Goal: Task Accomplishment & Management: Manage account settings

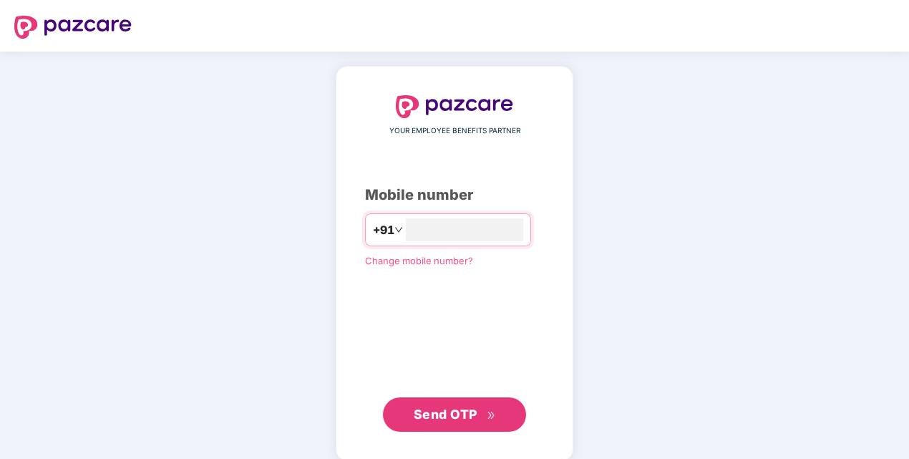
type input "**********"
click at [437, 420] on span "Send OTP" at bounding box center [446, 412] width 64 height 15
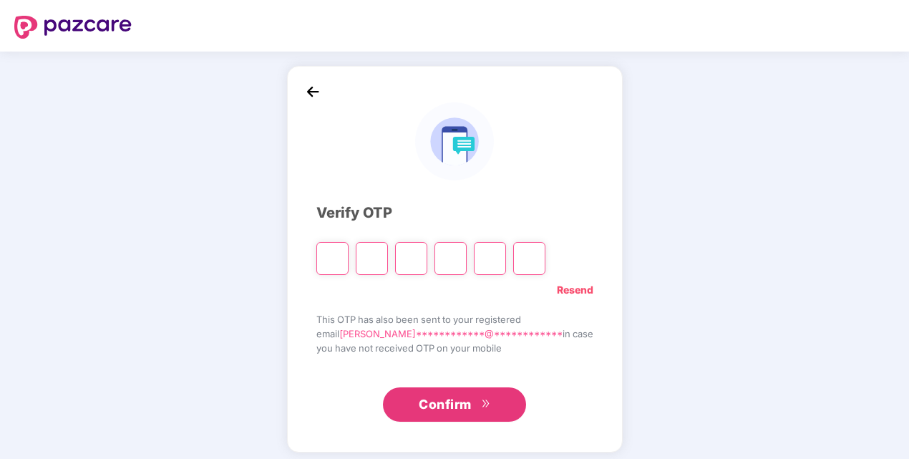
type input "*"
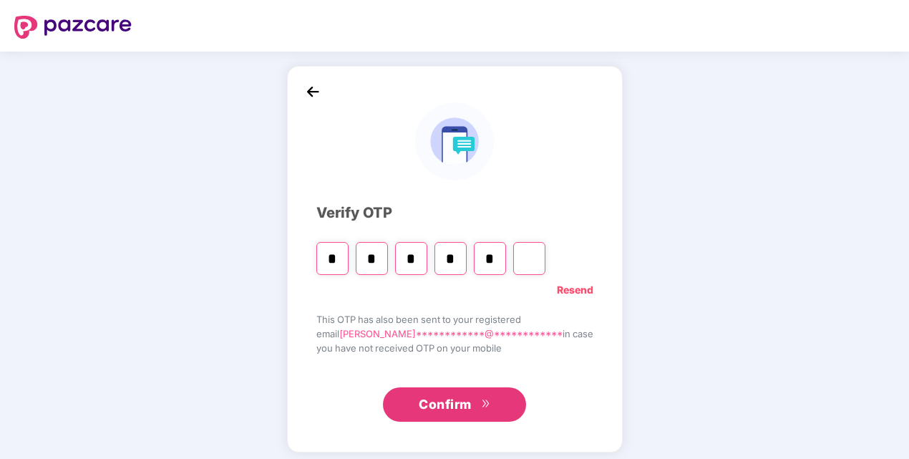
type input "*"
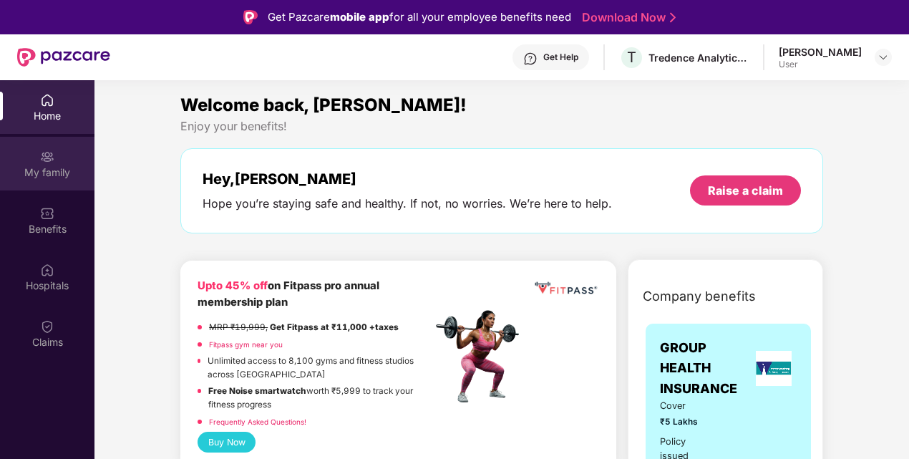
click at [0, 179] on html "Get Pazcare mobile app for all your employee benefits need Download Now Get Hel…" at bounding box center [454, 229] width 909 height 459
click at [26, 160] on div "My family" at bounding box center [47, 164] width 95 height 54
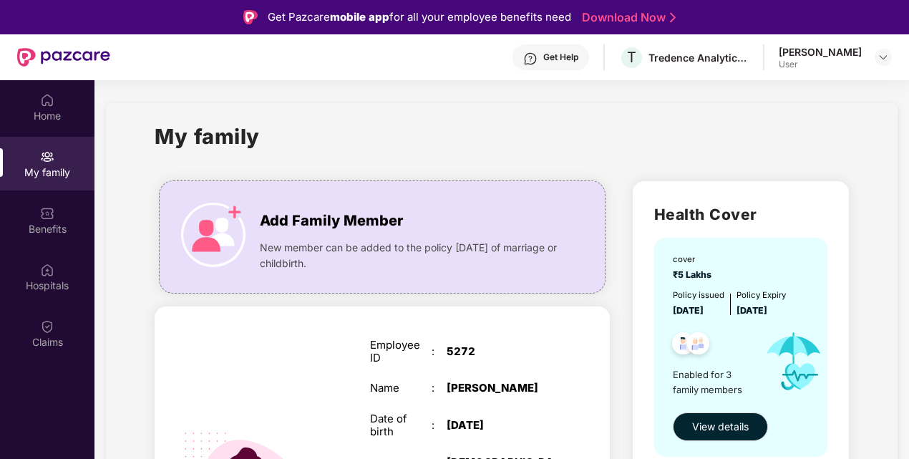
click at [40, 121] on div "Home" at bounding box center [47, 116] width 95 height 14
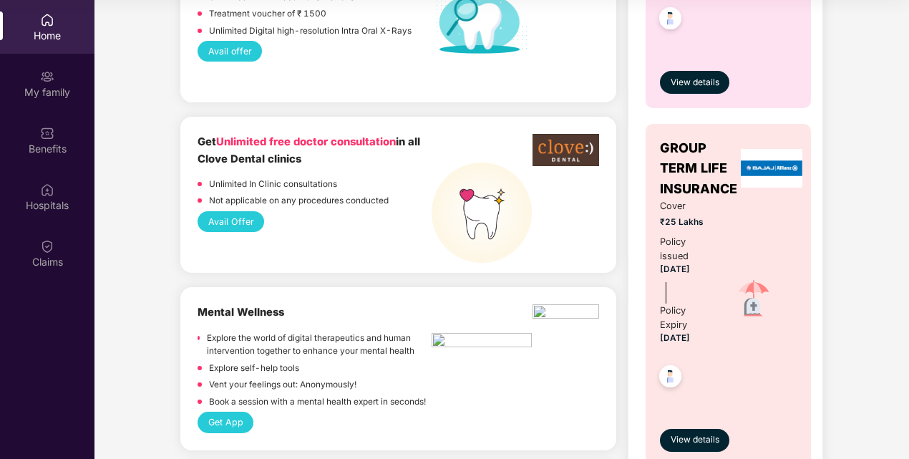
scroll to position [823, 0]
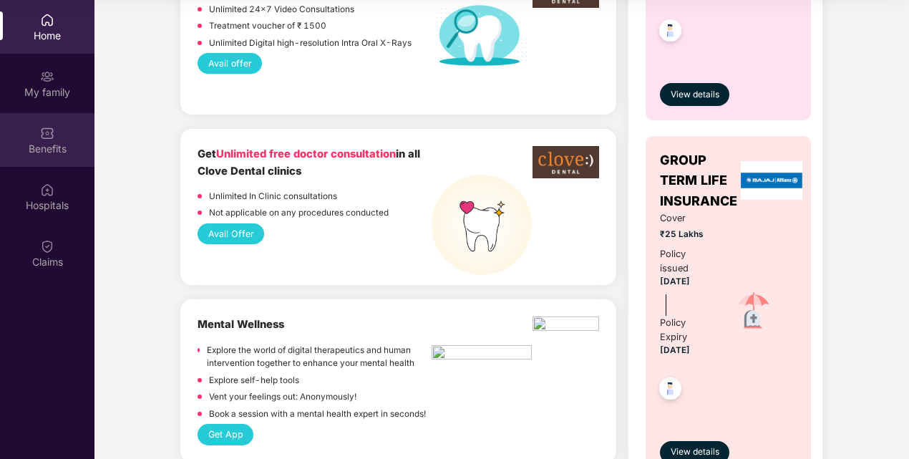
click at [37, 140] on div "Benefits" at bounding box center [47, 140] width 95 height 54
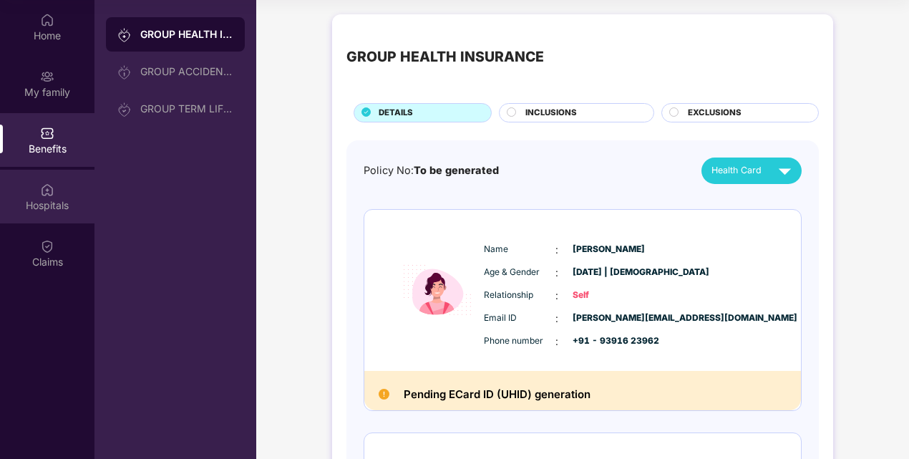
click at [32, 199] on div "Hospitals" at bounding box center [47, 205] width 95 height 14
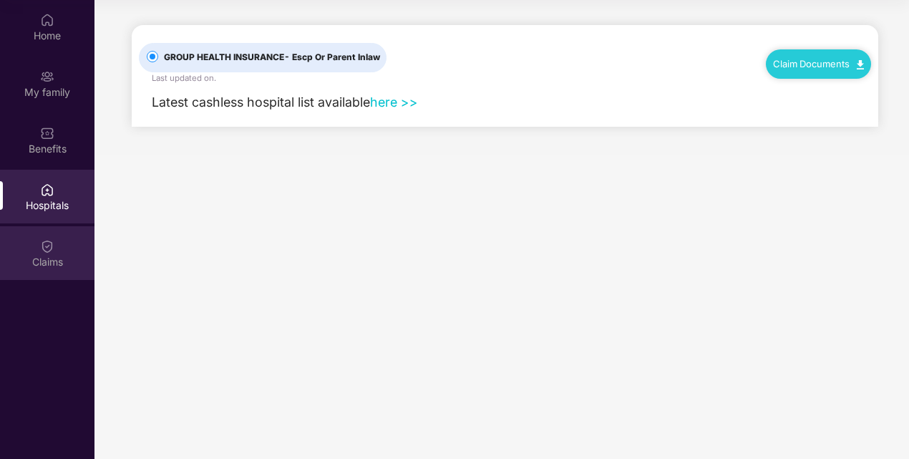
click at [22, 261] on div "Claims" at bounding box center [47, 262] width 95 height 14
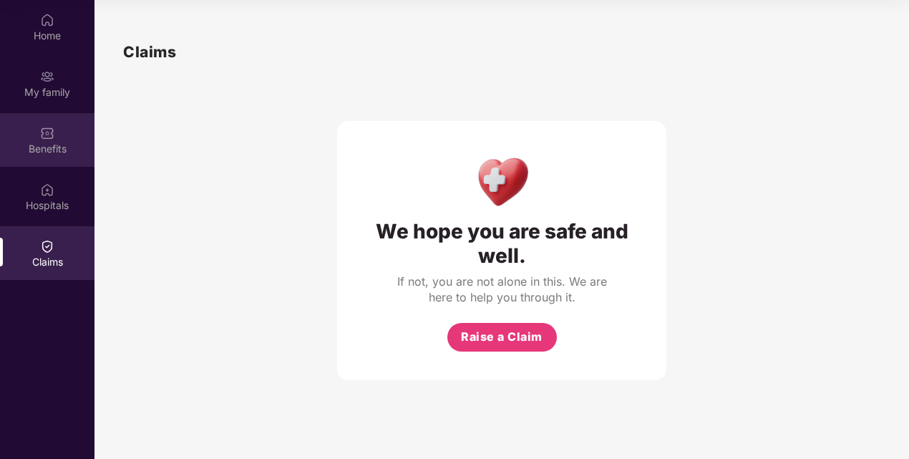
click at [15, 153] on div "Benefits" at bounding box center [47, 149] width 95 height 14
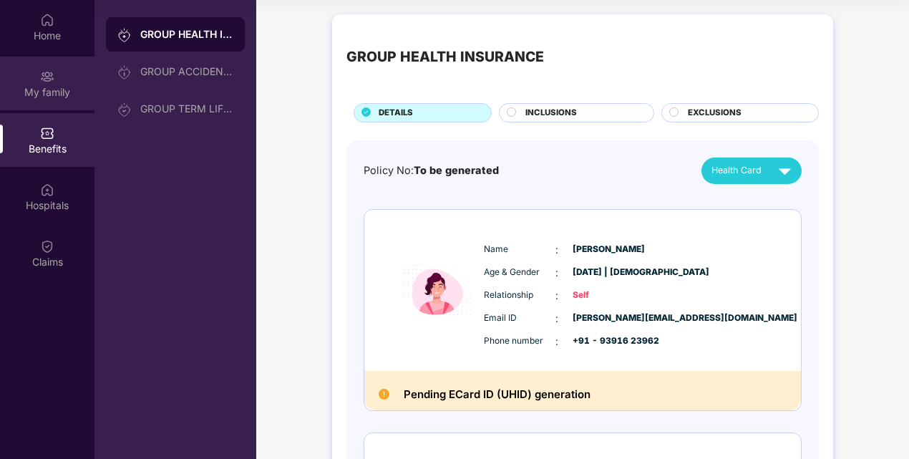
click at [3, 105] on div "My family" at bounding box center [47, 84] width 95 height 54
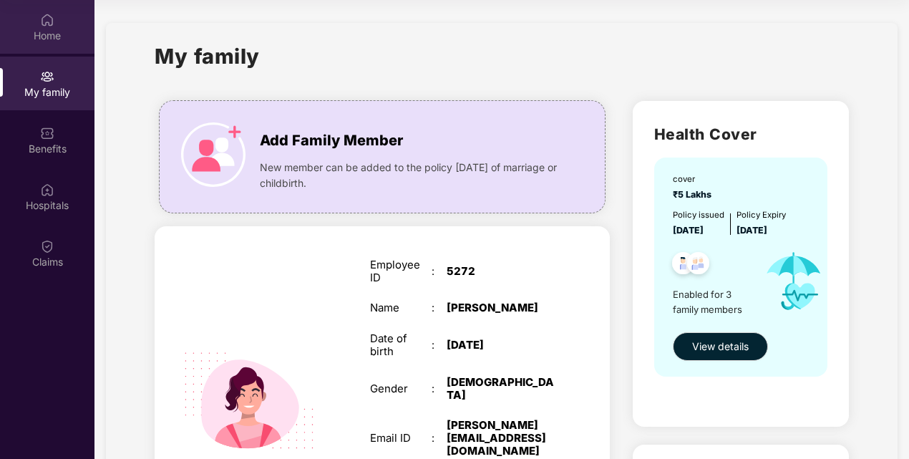
click at [38, 14] on div "Home" at bounding box center [47, 27] width 95 height 54
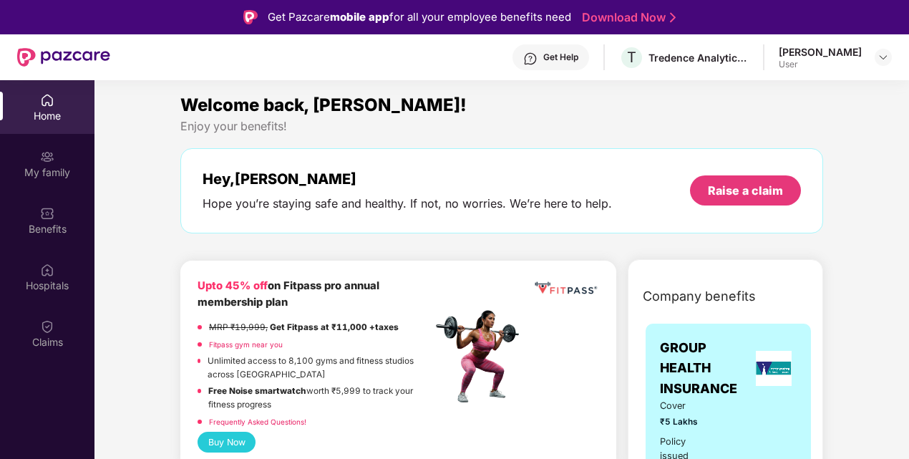
click at [836, 59] on div "User" at bounding box center [820, 64] width 83 height 11
click at [879, 57] on img at bounding box center [883, 57] width 11 height 11
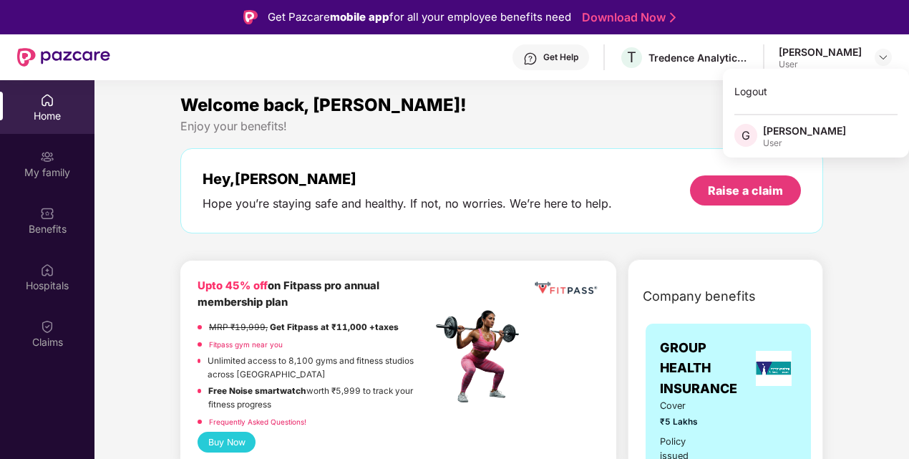
click at [559, 107] on div "Welcome back, [PERSON_NAME]!" at bounding box center [501, 105] width 643 height 27
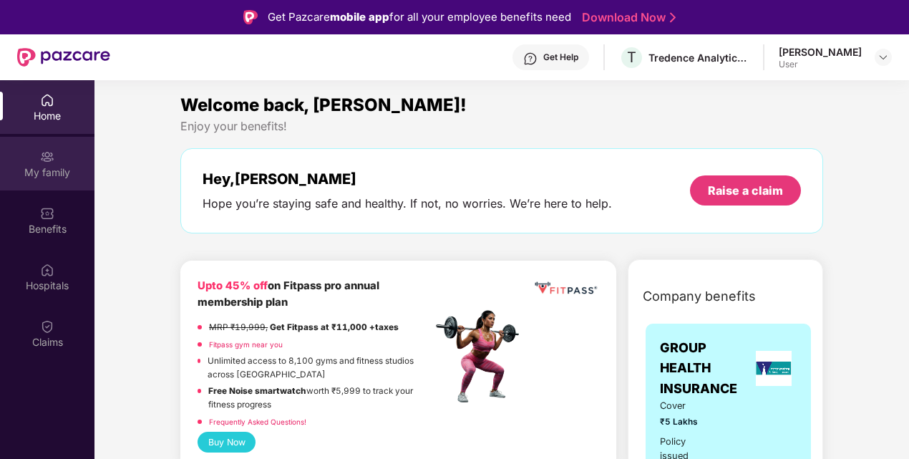
click at [40, 160] on img at bounding box center [47, 157] width 14 height 14
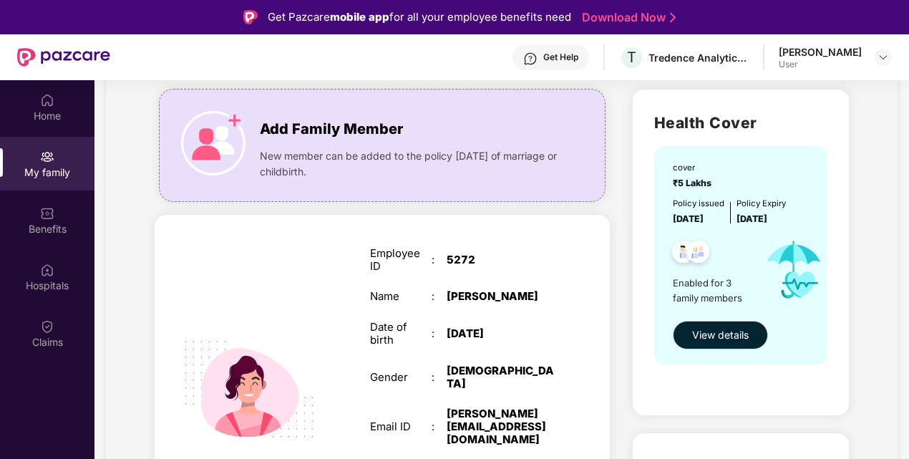
scroll to position [92, 0]
click at [725, 334] on span "View details" at bounding box center [720, 335] width 57 height 16
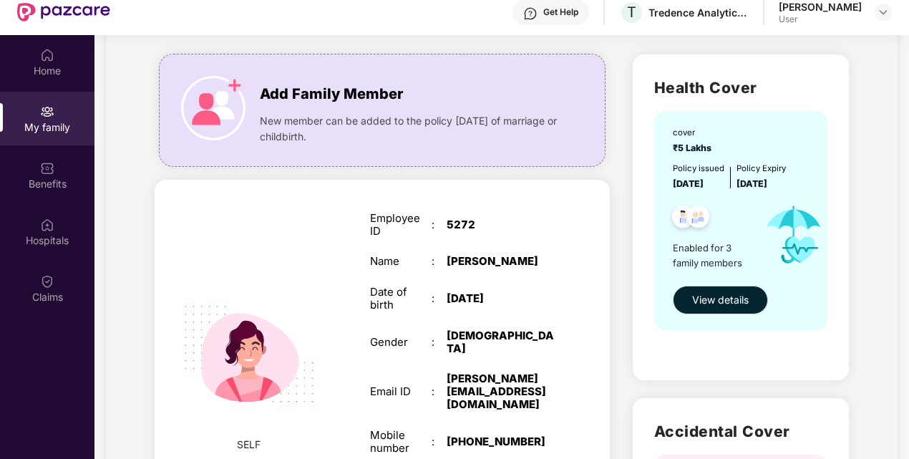
scroll to position [77, 0]
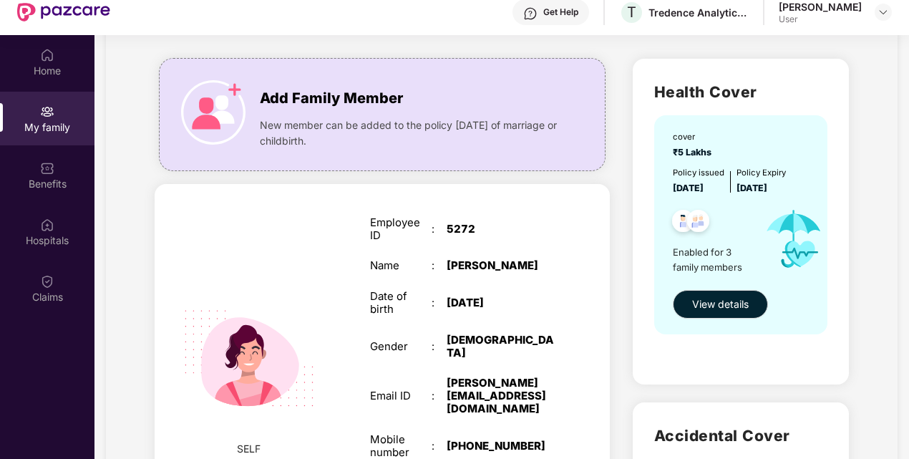
click at [343, 82] on div "Add Family Member" at bounding box center [410, 94] width 301 height 29
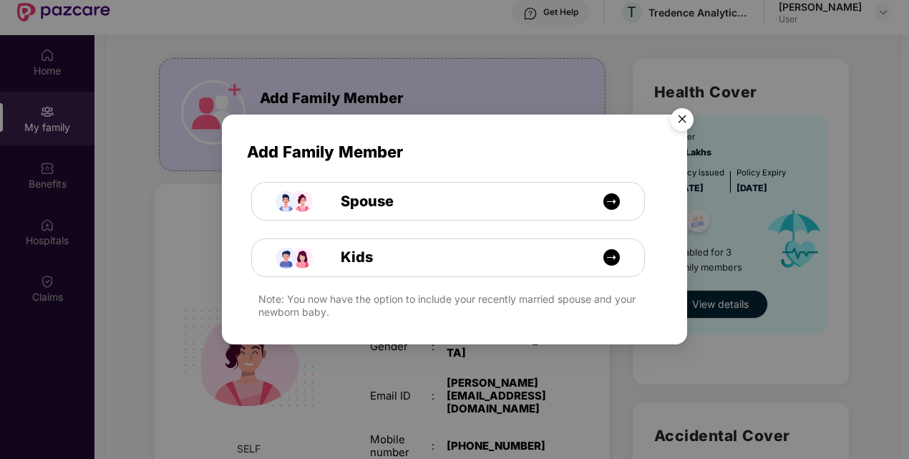
click at [685, 120] on img "Close" at bounding box center [682, 122] width 40 height 40
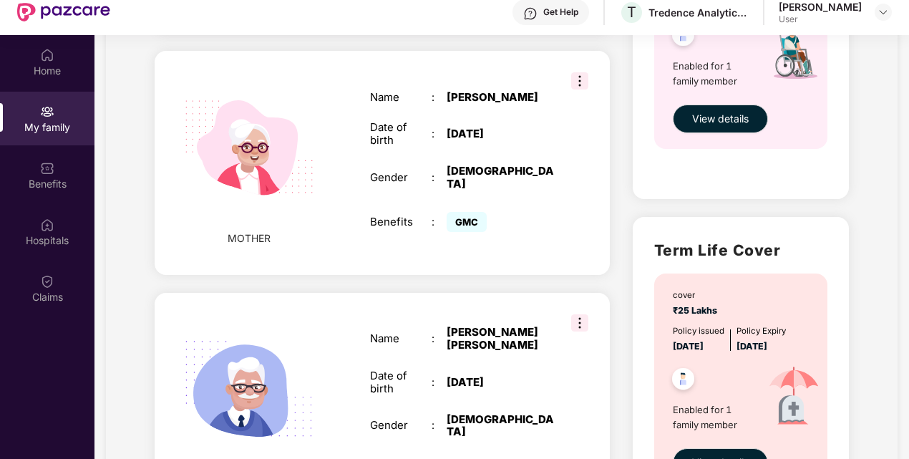
scroll to position [713, 0]
